Goal: Task Accomplishment & Management: Manage account settings

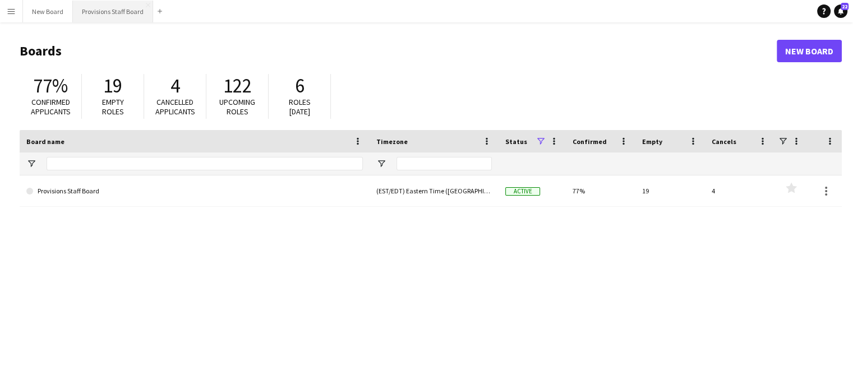
click at [118, 7] on button "Provisions Staff Board Close" at bounding box center [113, 12] width 80 height 22
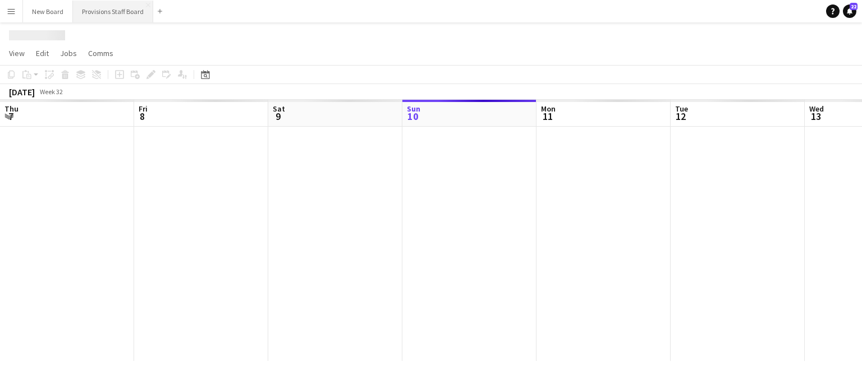
scroll to position [0, 268]
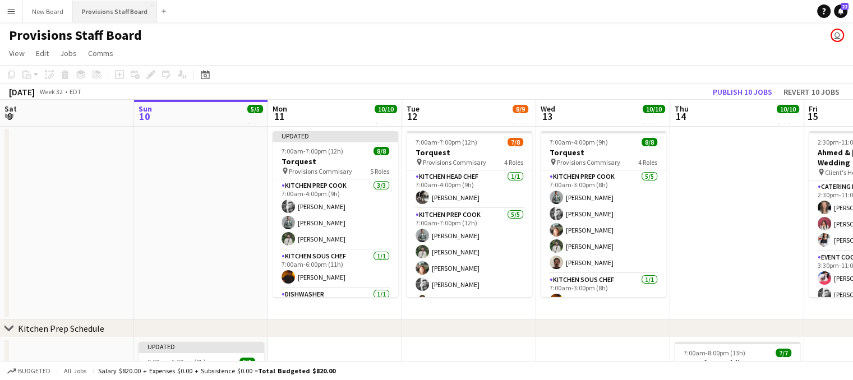
click at [118, 7] on button "Provisions Staff Board Close" at bounding box center [115, 12] width 84 height 22
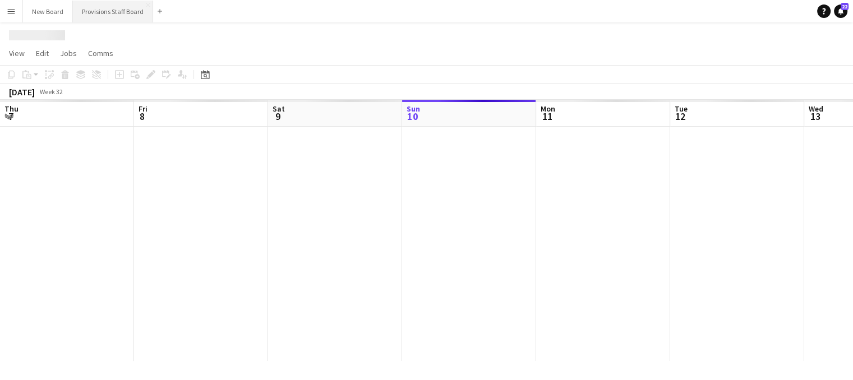
click at [118, 7] on button "Provisions Staff Board Close" at bounding box center [113, 12] width 80 height 22
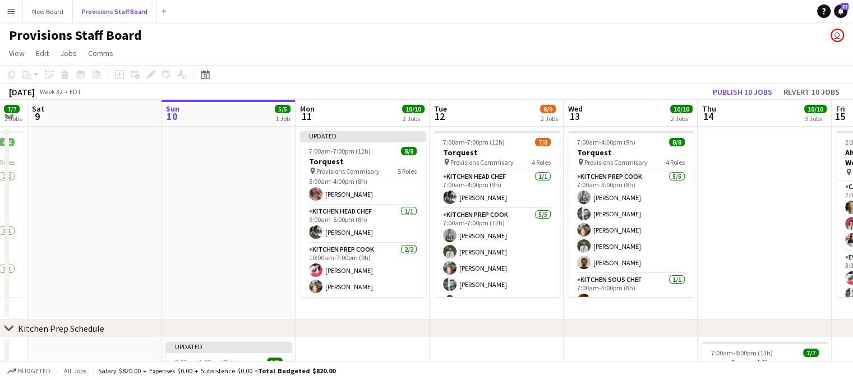
scroll to position [0, 240]
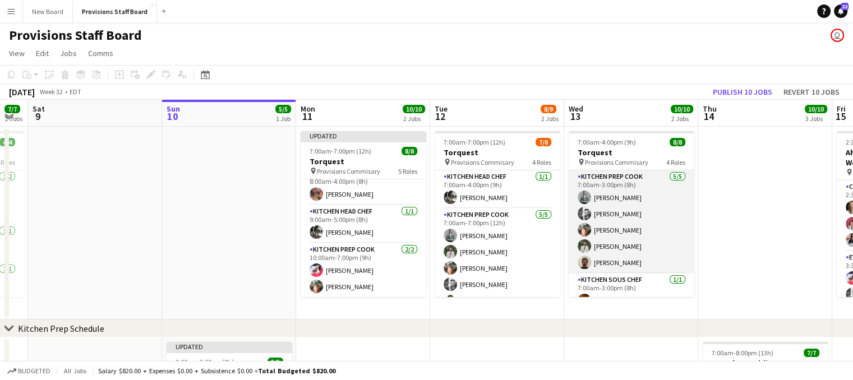
click at [629, 265] on app-card-role "Kitchen Prep Cook [DATE] 7:00am-3:00pm (8h) [PERSON_NAME] [PERSON_NAME] [PERSON…" at bounding box center [632, 222] width 126 height 103
